Goal: Task Accomplishment & Management: Use online tool/utility

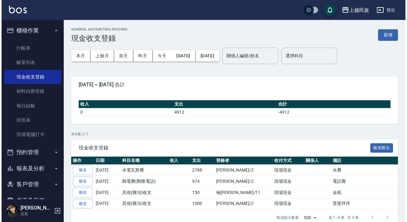
scroll to position [28, 0]
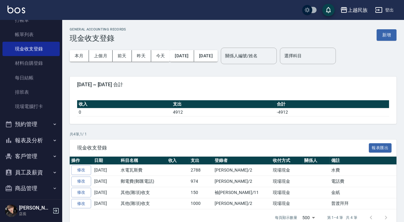
click at [32, 156] on button "客戶管理" at bounding box center [30, 156] width 57 height 16
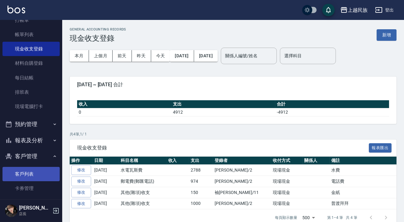
click at [33, 171] on link "客戶列表" at bounding box center [30, 174] width 57 height 14
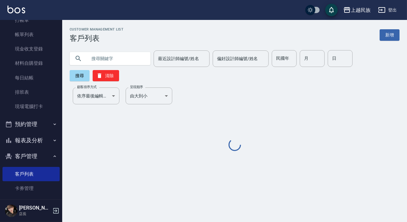
click at [106, 54] on input "text" at bounding box center [116, 58] width 59 height 17
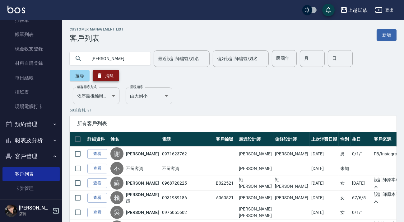
type input "[PERSON_NAME]"
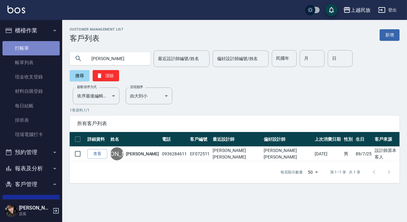
click at [37, 47] on link "打帳單" at bounding box center [30, 48] width 57 height 14
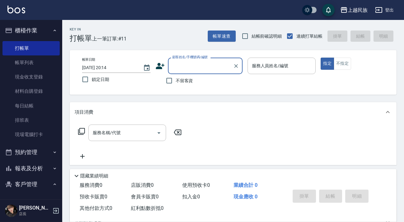
click at [176, 80] on span "不留客資" at bounding box center [184, 81] width 17 height 7
click at [176, 80] on input "不留客資" at bounding box center [169, 80] width 13 height 13
checkbox input "true"
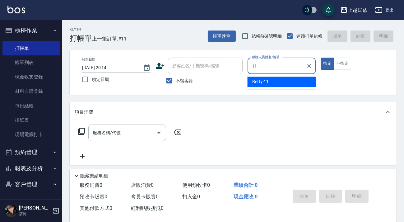
type input "Betty-11"
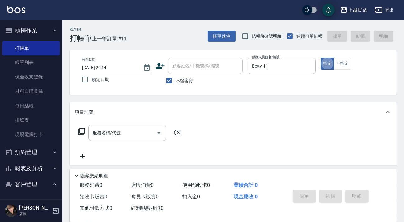
type button "true"
type input "3"
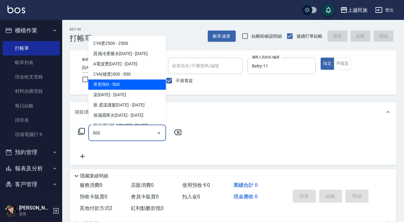
click at [120, 82] on span "單剪500 - 500" at bounding box center [127, 84] width 78 height 10
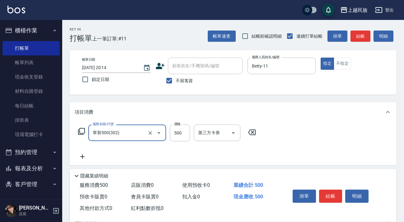
type input "單剪500(302)"
click at [81, 156] on icon at bounding box center [83, 156] width 16 height 7
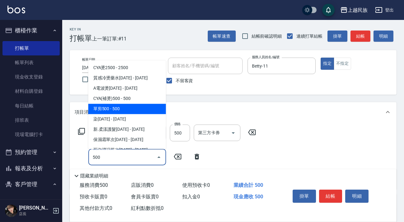
click at [115, 110] on span "單剪500 - 500" at bounding box center [127, 109] width 78 height 10
type input "單剪500(302)"
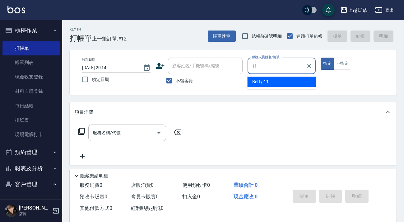
type input "Betty-11"
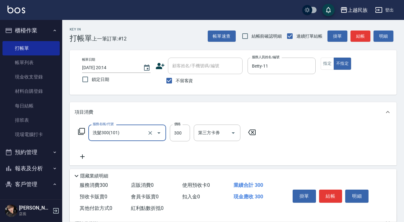
type input "洗髮300(101)"
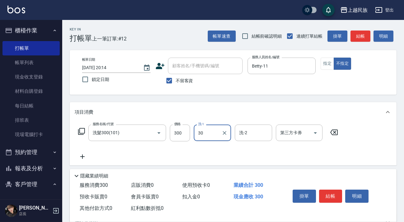
type input "3"
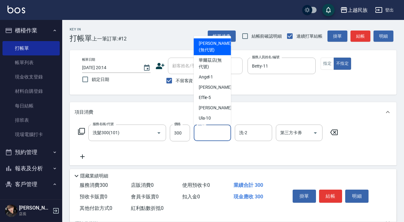
click at [211, 50] on span "[PERSON_NAME] (無代號)" at bounding box center [215, 46] width 33 height 13
type input "[PERSON_NAME](無代號)"
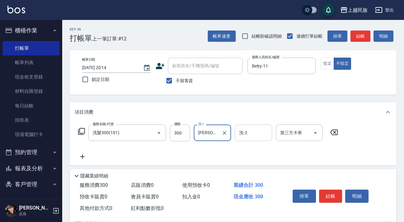
click at [248, 130] on input "洗-2" at bounding box center [254, 132] width 32 height 11
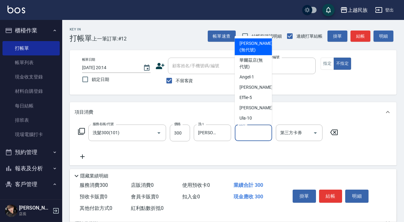
click at [261, 47] on span "[PERSON_NAME] (無代號)" at bounding box center [256, 46] width 33 height 13
type input "[PERSON_NAME](無代號)"
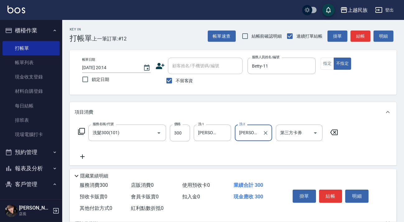
scroll to position [67, 0]
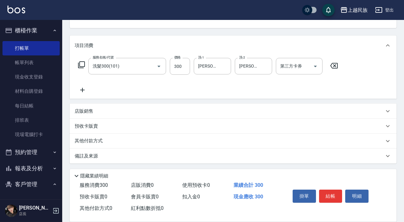
click at [123, 113] on div "店販銷售" at bounding box center [230, 111] width 310 height 7
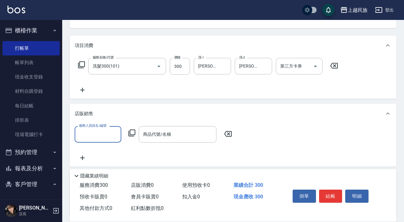
scroll to position [0, 0]
click at [96, 132] on input "服務人員姓名/編號" at bounding box center [98, 134] width 41 height 11
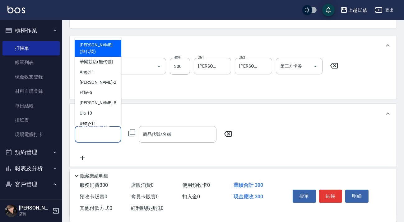
click at [106, 44] on span "[PERSON_NAME] (無代號)" at bounding box center [98, 48] width 37 height 13
type input "[PERSON_NAME](無代號)"
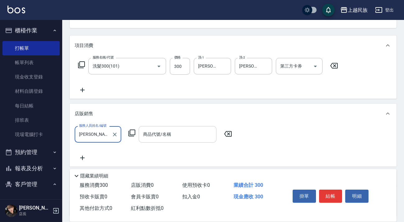
click at [167, 134] on div "商品代號/名稱 商品代號/名稱" at bounding box center [178, 134] width 78 height 16
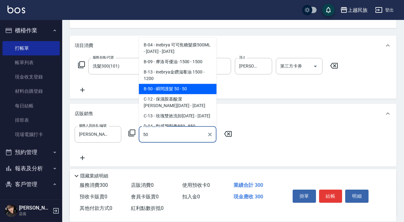
click at [180, 89] on span "B-50 - 瞬間護髮 50 - 50" at bounding box center [178, 89] width 78 height 10
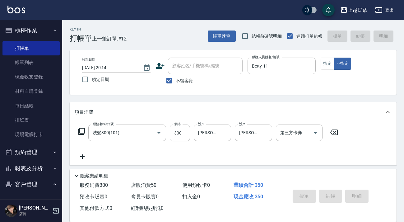
type input "瞬間護髮 50"
type input "[DATE] 20:15"
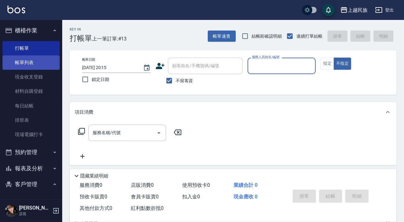
click at [30, 57] on link "帳單列表" at bounding box center [30, 62] width 57 height 14
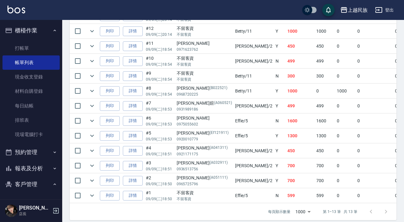
scroll to position [113, 0]
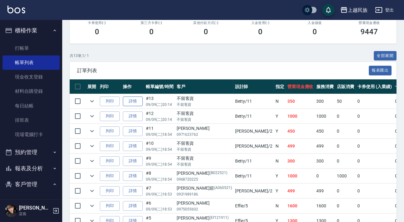
click at [124, 102] on link "詳情" at bounding box center [133, 101] width 20 height 10
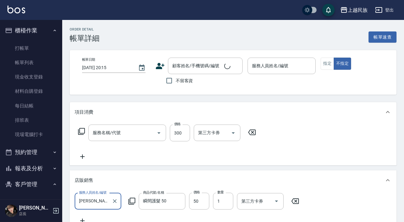
type input "[DATE] 20:14"
checkbox input "true"
type input "Betty-11"
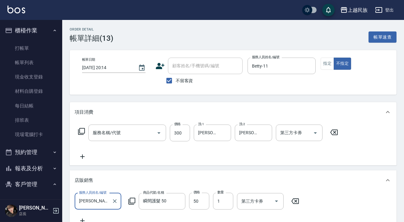
type input "洗髮300(101)"
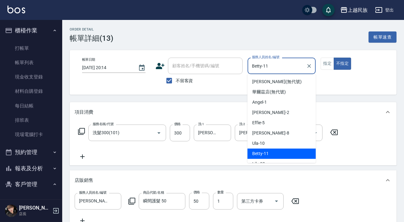
drag, startPoint x: 261, startPoint y: 66, endPoint x: 221, endPoint y: 67, distance: 40.5
click at [221, 67] on div "帳單日期 [DATE] 20:14 顧客姓名/手機號碼/編號 顧客姓名/手機號碼/編號 不留客資 服務人員姓名/編號 [PERSON_NAME]-11 服務人…" at bounding box center [233, 73] width 312 height 30
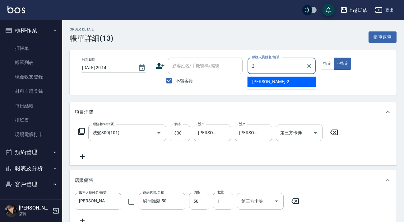
type input "2"
type button "false"
type input "[PERSON_NAME]-2"
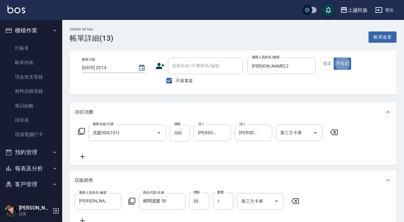
scroll to position [143, 0]
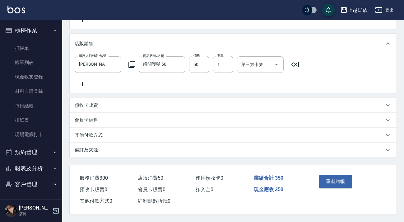
click at [324, 181] on button "重新結帳" at bounding box center [335, 181] width 33 height 13
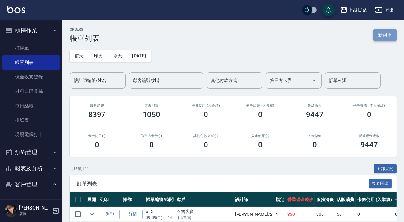
click at [378, 36] on button "新開單" at bounding box center [385, 35] width 23 height 12
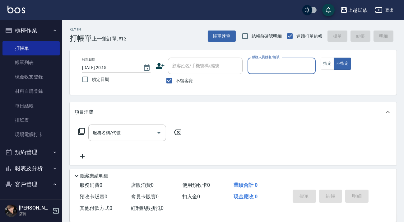
click at [181, 76] on label "不留客資" at bounding box center [178, 80] width 31 height 13
click at [176, 76] on input "不留客資" at bounding box center [169, 80] width 13 height 13
checkbox input "false"
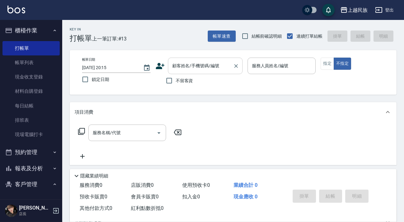
click at [183, 66] on div "顧客姓名/手機號碼/編號 顧客姓名/手機號碼/編號" at bounding box center [205, 66] width 75 height 16
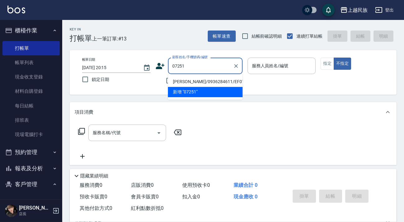
click at [205, 85] on li "[PERSON_NAME]/0936284611/EF072511" at bounding box center [205, 82] width 75 height 10
type input "[PERSON_NAME]/0936284611/EF072511"
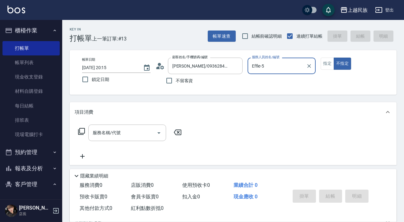
type input "Effie-5"
click at [334, 58] on button "不指定" at bounding box center [342, 64] width 17 height 12
type button "false"
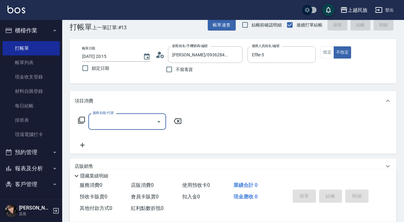
click at [326, 60] on div "帳單日期 [DATE] 20:15 鎖定日期 顧客姓名/手機號碼/編號 [PERSON_NAME]/0936284611/EF072511 顧客姓名/手機號碼…" at bounding box center [233, 61] width 312 height 30
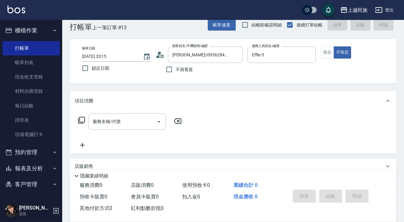
click at [326, 59] on div "帳單日期 [DATE] 20:15 鎖定日期 顧客姓名/手機號碼/編號 [PERSON_NAME]/0936284611/EF072511 顧客姓名/手機號碼…" at bounding box center [233, 61] width 312 height 30
click at [327, 54] on button "指定" at bounding box center [327, 52] width 13 height 12
click at [138, 126] on input "服務名稱/代號" at bounding box center [122, 121] width 63 height 11
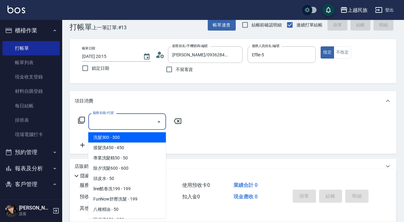
click at [137, 133] on span "洗髮300 - 300" at bounding box center [127, 137] width 78 height 10
type input "洗髮300(101)"
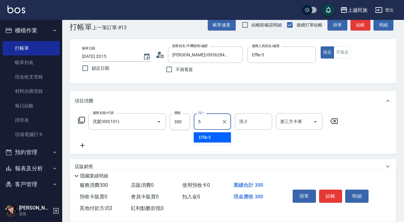
type input "Effie-5"
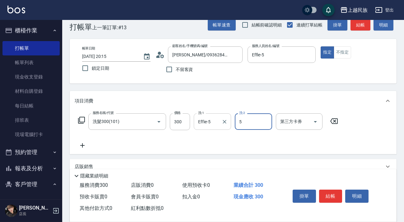
type input "Effie-5"
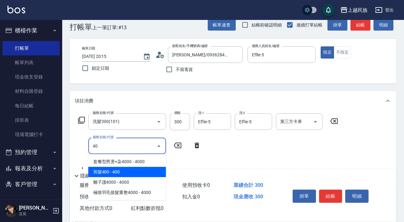
click at [141, 171] on span "剪髮400 - 400" at bounding box center [127, 172] width 78 height 10
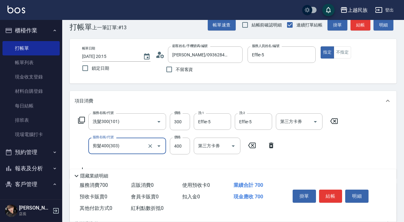
scroll to position [106, 0]
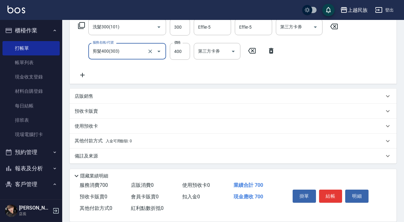
type input "剪髮400(303)"
drag, startPoint x: 155, startPoint y: 139, endPoint x: 164, endPoint y: 139, distance: 9.0
click at [156, 139] on div "其他付款方式 入金可用餘額: 0" at bounding box center [230, 141] width 310 height 7
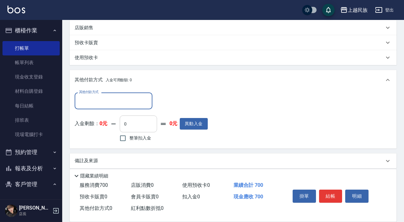
scroll to position [0, 0]
drag, startPoint x: 127, startPoint y: 108, endPoint x: 129, endPoint y: 104, distance: 4.6
click at [127, 108] on div "其他付款方式" at bounding box center [114, 100] width 78 height 16
click at [129, 104] on input "其他付款方式" at bounding box center [114, 100] width 72 height 11
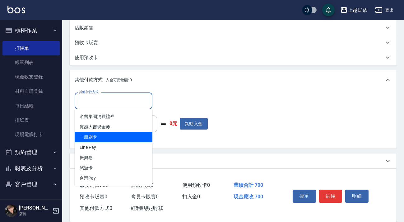
click at [123, 140] on span "一般刷卡" at bounding box center [114, 137] width 78 height 10
type input "一般刷卡"
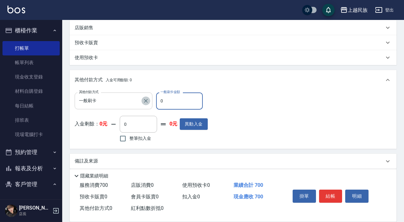
click at [144, 98] on icon "Clear" at bounding box center [146, 101] width 6 height 6
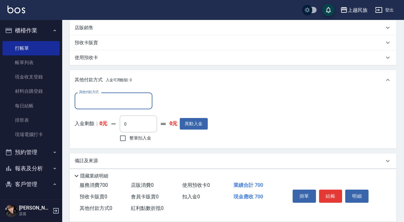
click at [135, 104] on input "其他付款方式" at bounding box center [114, 100] width 72 height 11
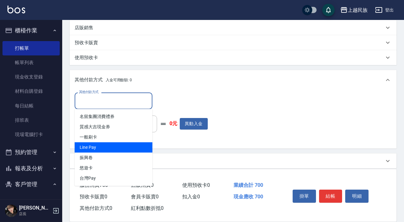
click at [124, 145] on span "Line Pay" at bounding box center [114, 147] width 78 height 10
type input "Line Pay"
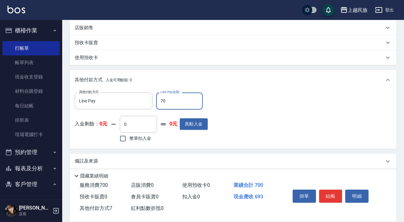
type input "700"
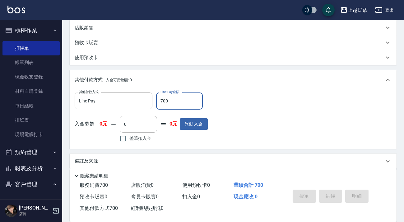
type input "[DATE] 20:16"
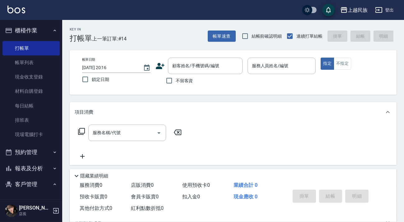
click at [181, 79] on span "不留客資" at bounding box center [184, 81] width 17 height 7
click at [176, 79] on input "不留客資" at bounding box center [169, 80] width 13 height 13
checkbox input "true"
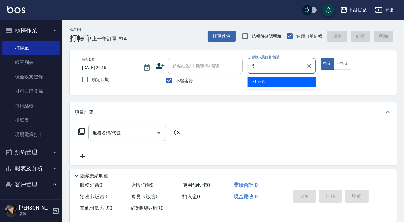
type input "Effie-5"
type button "true"
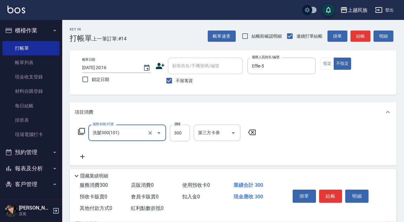
type input "洗髮300(101)"
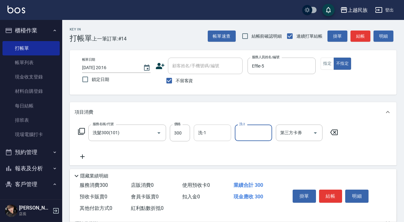
click at [214, 128] on input "洗-1" at bounding box center [213, 132] width 32 height 11
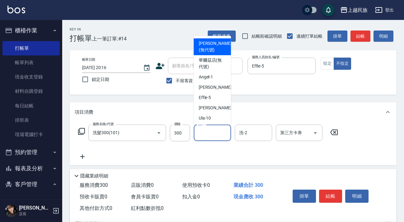
click at [217, 50] on span "[PERSON_NAME] (無代號)" at bounding box center [215, 46] width 33 height 13
type input "[PERSON_NAME](無代號)"
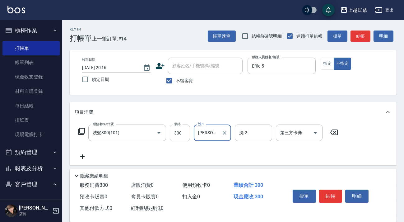
click at [89, 155] on icon at bounding box center [83, 156] width 16 height 7
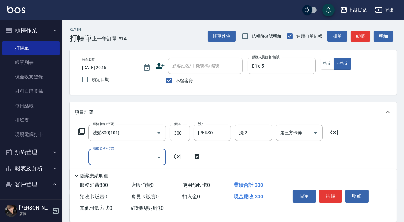
drag, startPoint x: 89, startPoint y: 155, endPoint x: 84, endPoint y: 154, distance: 4.7
click at [84, 154] on div "服務名稱/代號 服務名稱/代號" at bounding box center [140, 157] width 130 height 16
click at [99, 154] on div "服務名稱/代號 服務名稱/代號" at bounding box center [127, 157] width 78 height 16
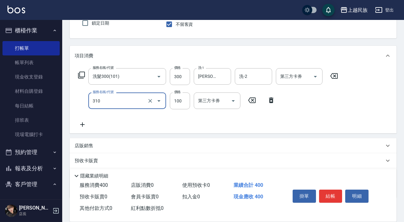
type input "瀏海100(310)"
click at [93, 140] on div "店販銷售" at bounding box center [233, 145] width 327 height 15
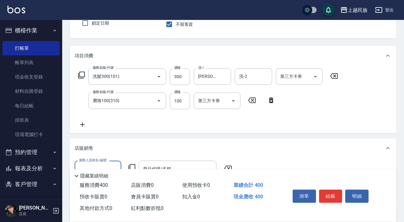
scroll to position [85, 0]
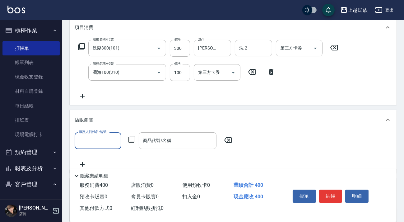
click at [100, 140] on input "服務人員姓名/編號" at bounding box center [98, 140] width 41 height 11
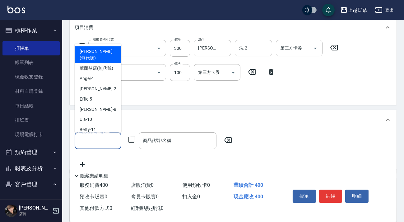
click at [99, 53] on span "[PERSON_NAME] (無代號)" at bounding box center [98, 54] width 37 height 13
type input "[PERSON_NAME](無代號)"
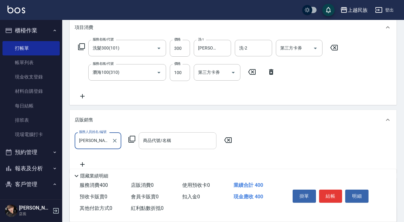
click at [156, 144] on input "商品代號/名稱" at bounding box center [178, 140] width 72 height 11
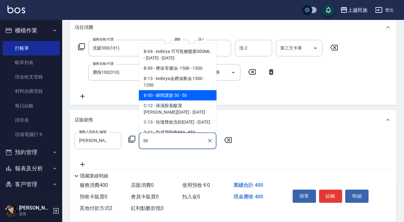
click at [190, 91] on span "B-50 - 瞬間護髮 50 - 50" at bounding box center [178, 95] width 78 height 10
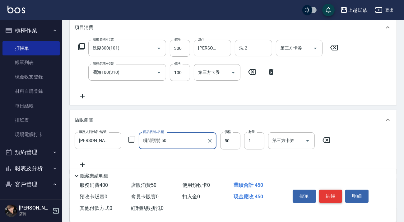
type input "瞬間護髮 50"
drag, startPoint x: 333, startPoint y: 192, endPoint x: 321, endPoint y: 178, distance: 18.7
click at [333, 191] on button "結帳" at bounding box center [330, 196] width 23 height 13
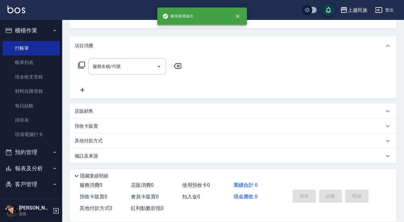
scroll to position [0, 0]
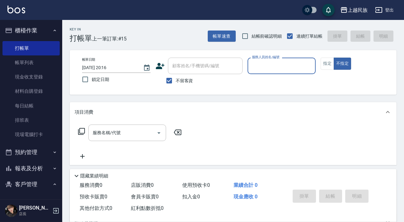
drag, startPoint x: 177, startPoint y: 72, endPoint x: 195, endPoint y: 64, distance: 19.6
click at [178, 72] on div "顧客姓名/手機號碼/編號" at bounding box center [205, 66] width 75 height 16
click at [195, 64] on input "顧客姓名/手機號碼/編號" at bounding box center [205, 65] width 69 height 11
drag, startPoint x: 180, startPoint y: 78, endPoint x: 196, endPoint y: 62, distance: 22.0
click at [182, 76] on label "不留客資" at bounding box center [178, 80] width 31 height 13
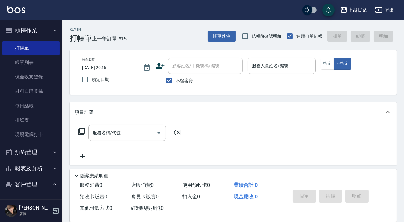
click at [196, 62] on input "顧客姓名/手機號碼/編號" at bounding box center [205, 65] width 69 height 11
click at [180, 81] on span "不留客資" at bounding box center [184, 81] width 17 height 7
click at [176, 81] on input "不留客資" at bounding box center [169, 80] width 13 height 13
checkbox input "false"
click at [187, 71] on div "顧客姓名/手機號碼/編號" at bounding box center [205, 66] width 75 height 16
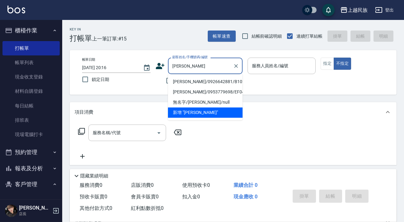
click at [200, 82] on li "[PERSON_NAME]/0926642881/B102521" at bounding box center [205, 82] width 75 height 10
type input "[PERSON_NAME]/0926642881/B102521"
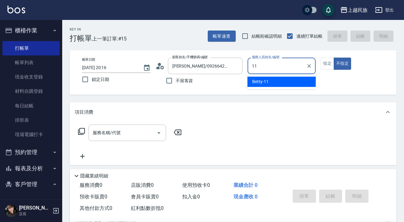
type input "Betty-11"
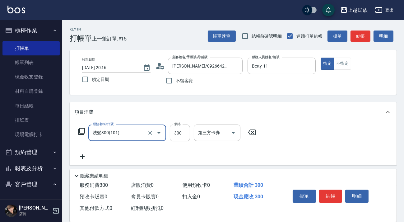
type input "洗髮300(101)"
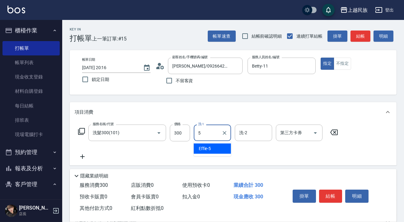
type input "Effie-5"
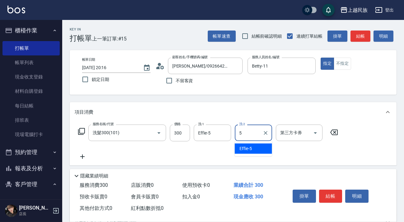
type input "Effie-5"
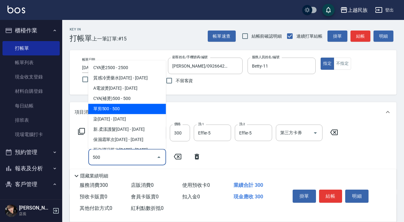
click at [149, 109] on span "單剪500 - 500" at bounding box center [127, 109] width 78 height 10
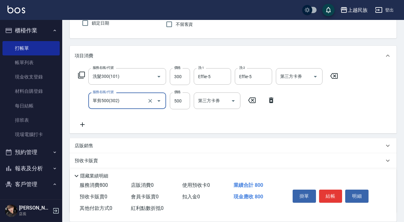
scroll to position [85, 0]
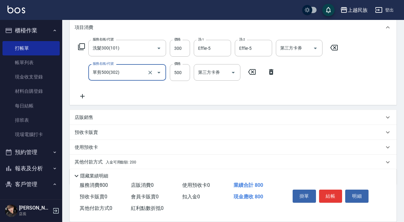
type input "單剪500(302)"
click at [107, 114] on div "店販銷售" at bounding box center [230, 117] width 310 height 7
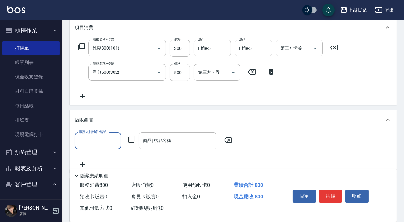
scroll to position [0, 0]
type input "Effie-5"
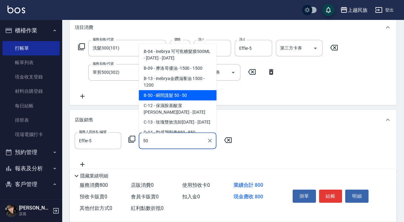
click at [177, 94] on span "B-50 - 瞬間護髮 50 - 50" at bounding box center [178, 95] width 78 height 10
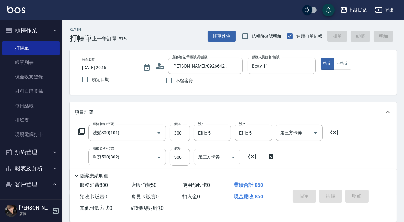
type input "瞬間護髮 50"
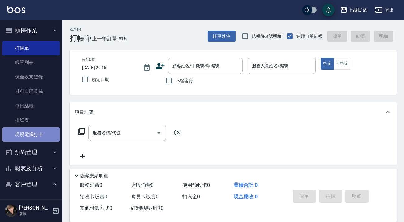
click at [34, 131] on link "現場電腦打卡" at bounding box center [30, 134] width 57 height 14
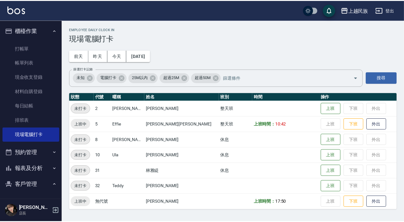
scroll to position [56, 0]
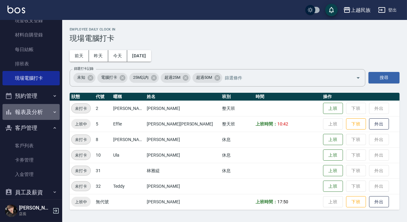
click at [43, 110] on button "報表及分析" at bounding box center [30, 112] width 57 height 16
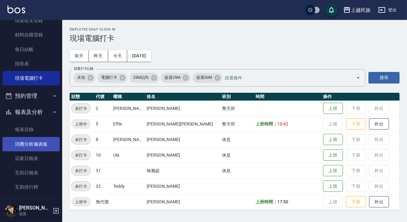
click at [33, 150] on link "消費分析儀表板" at bounding box center [30, 144] width 57 height 14
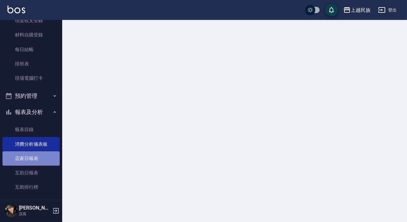
click at [35, 154] on link "店家日報表" at bounding box center [30, 158] width 57 height 14
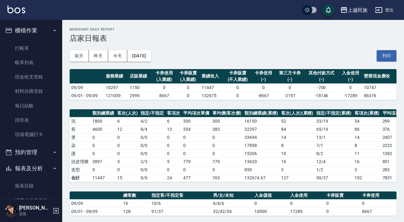
scroll to position [141, 0]
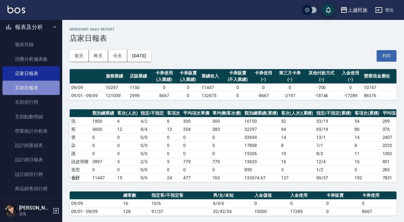
click at [38, 85] on link "互助日報表" at bounding box center [30, 88] width 57 height 14
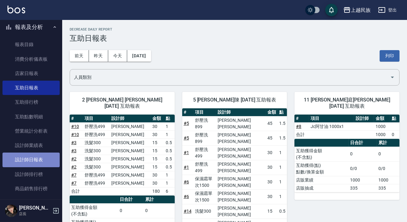
click at [40, 158] on link "設計師日報表" at bounding box center [30, 160] width 57 height 14
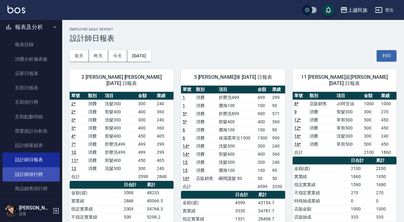
click at [39, 174] on link "設計師排行榜" at bounding box center [30, 174] width 57 height 14
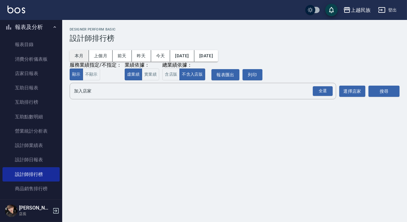
click at [84, 55] on button "本月" at bounding box center [79, 56] width 19 height 12
click at [174, 74] on button "含店販" at bounding box center [170, 74] width 17 height 12
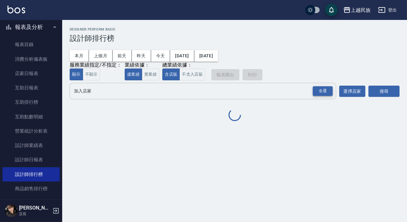
drag, startPoint x: 327, startPoint y: 90, endPoint x: 332, endPoint y: 90, distance: 5.0
click at [327, 90] on div "全選" at bounding box center [323, 91] width 20 height 10
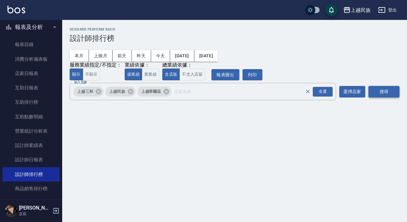
click at [391, 93] on button "搜尋" at bounding box center [384, 92] width 31 height 12
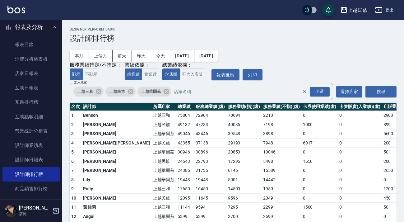
click at [378, 10] on icon "button" at bounding box center [379, 10] width 7 height 6
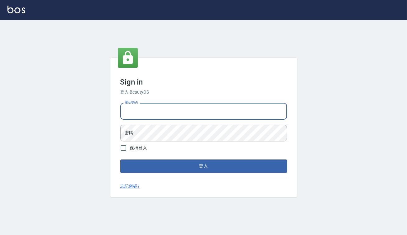
type input "0938317317"
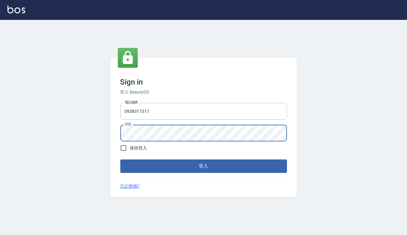
click at [120, 160] on button "登入" at bounding box center [203, 166] width 167 height 13
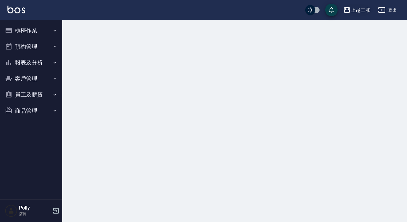
click at [362, 12] on div "上越三和" at bounding box center [361, 10] width 20 height 8
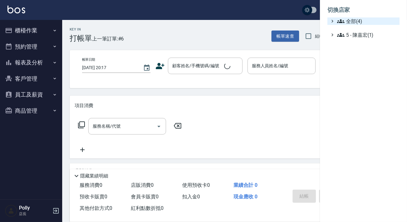
click at [362, 22] on span "全部(4)" at bounding box center [367, 20] width 60 height 7
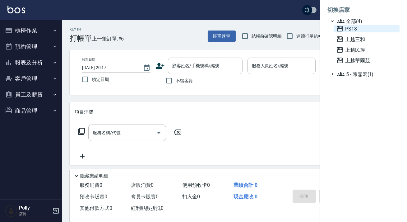
click at [356, 26] on span "PS18" at bounding box center [366, 28] width 61 height 7
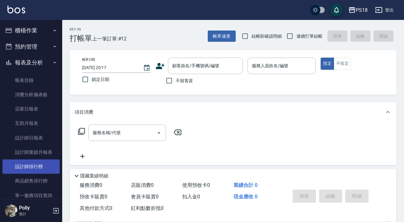
click at [41, 164] on link "設計師排行榜" at bounding box center [30, 166] width 57 height 14
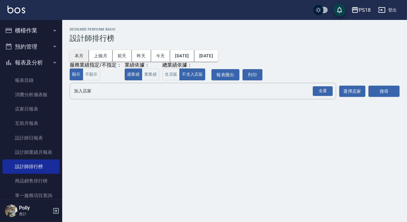
click at [83, 57] on button "本月" at bounding box center [79, 56] width 19 height 12
drag, startPoint x: 169, startPoint y: 72, endPoint x: 175, endPoint y: 71, distance: 5.9
click at [171, 72] on button "含店販" at bounding box center [170, 74] width 17 height 12
click at [325, 90] on div "全選" at bounding box center [323, 91] width 20 height 10
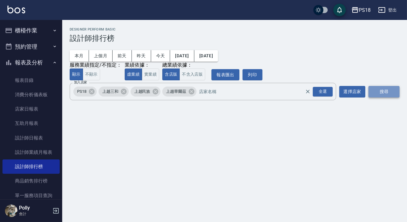
click at [377, 92] on button "搜尋" at bounding box center [384, 92] width 31 height 12
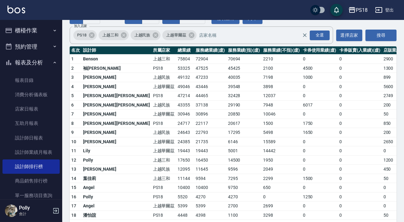
scroll to position [28, 0]
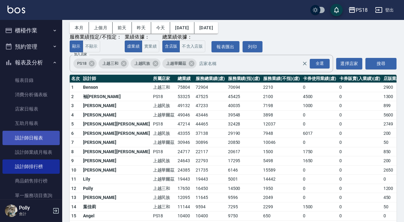
click at [46, 140] on link "設計師日報表" at bounding box center [30, 138] width 57 height 14
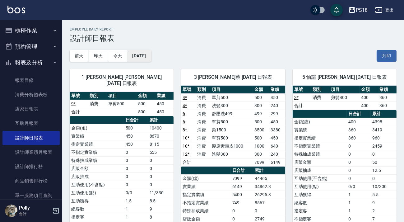
click at [143, 59] on button "[DATE]" at bounding box center [139, 56] width 24 height 12
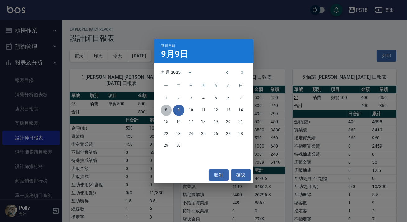
click at [162, 108] on button "8" at bounding box center [166, 110] width 11 height 11
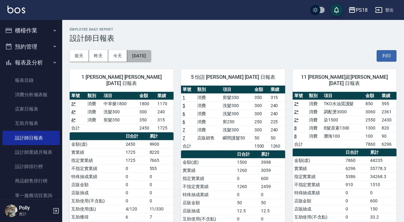
click at [151, 56] on button "[DATE]" at bounding box center [139, 56] width 24 height 12
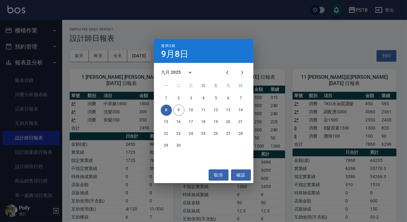
click at [292, 56] on div "選擇日期 9月8日 九月 2025 一 二 三 四 五 六 日 1 2 3 4 5 6 7 8 9 10 11 12 13 14 15 16 17 18 19…" at bounding box center [203, 111] width 407 height 222
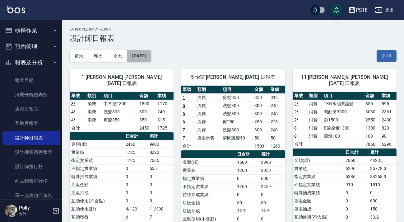
click at [146, 56] on button "[DATE]" at bounding box center [139, 56] width 24 height 12
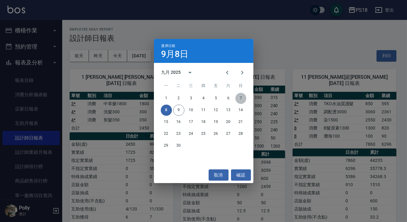
click at [243, 100] on button "7" at bounding box center [241, 98] width 11 height 11
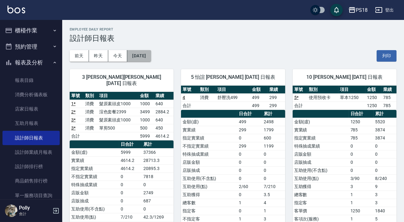
click at [151, 54] on button "[DATE]" at bounding box center [139, 56] width 24 height 12
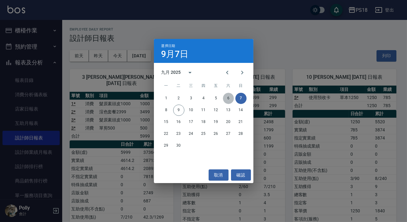
click at [228, 100] on button "6" at bounding box center [228, 98] width 11 height 11
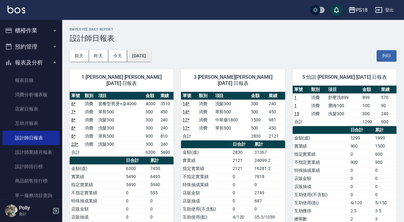
click at [144, 55] on button "[DATE]" at bounding box center [139, 56] width 24 height 12
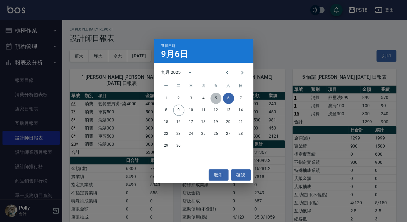
click at [216, 101] on button "5" at bounding box center [216, 98] width 11 height 11
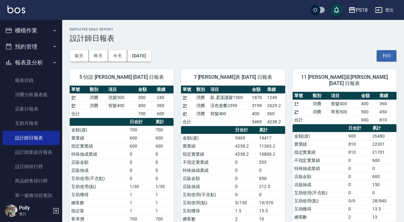
click at [20, 9] on img at bounding box center [16, 10] width 18 height 8
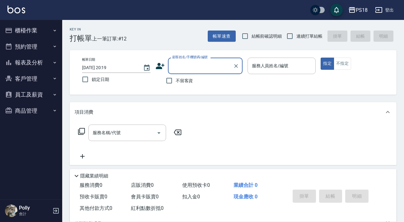
click at [386, 12] on button "登出" at bounding box center [385, 10] width 24 height 12
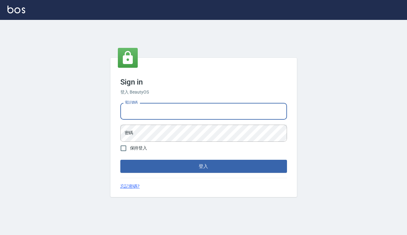
click at [204, 119] on input "電話號碼" at bounding box center [203, 111] width 167 height 17
type input "0938917261"
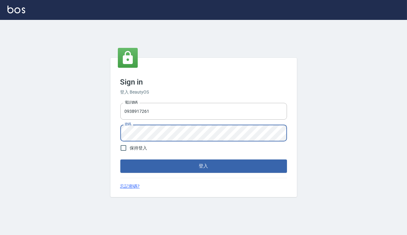
click at [120, 160] on button "登入" at bounding box center [203, 166] width 167 height 13
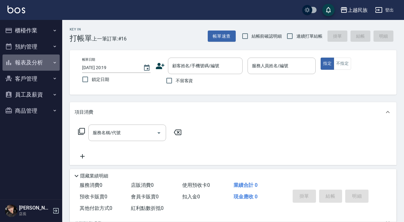
click at [49, 62] on button "報表及分析" at bounding box center [30, 62] width 57 height 16
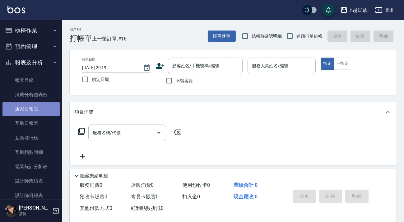
click at [39, 107] on link "店家日報表" at bounding box center [30, 109] width 57 height 14
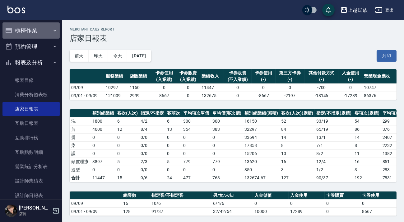
click at [44, 26] on button "櫃檯作業" at bounding box center [30, 30] width 57 height 16
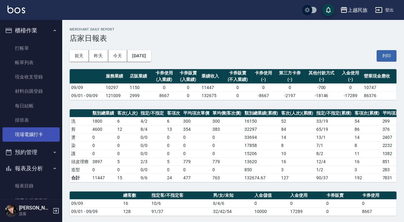
click at [37, 133] on link "現場電腦打卡" at bounding box center [30, 134] width 57 height 14
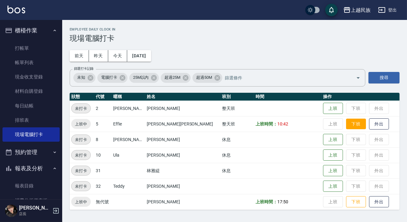
click at [346, 119] on button "下班" at bounding box center [356, 124] width 20 height 11
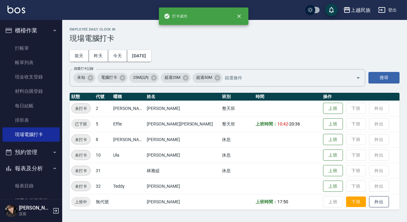
click at [346, 201] on button "下班" at bounding box center [356, 201] width 20 height 11
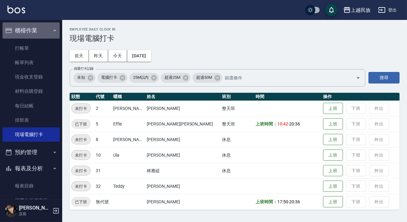
click at [33, 28] on button "櫃檯作業" at bounding box center [30, 30] width 57 height 16
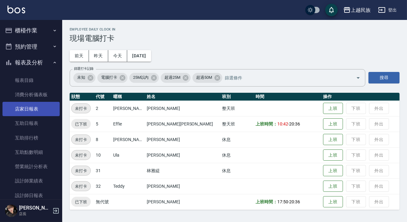
click at [40, 106] on link "店家日報表" at bounding box center [30, 109] width 57 height 14
